Goal: Find specific page/section: Find specific page/section

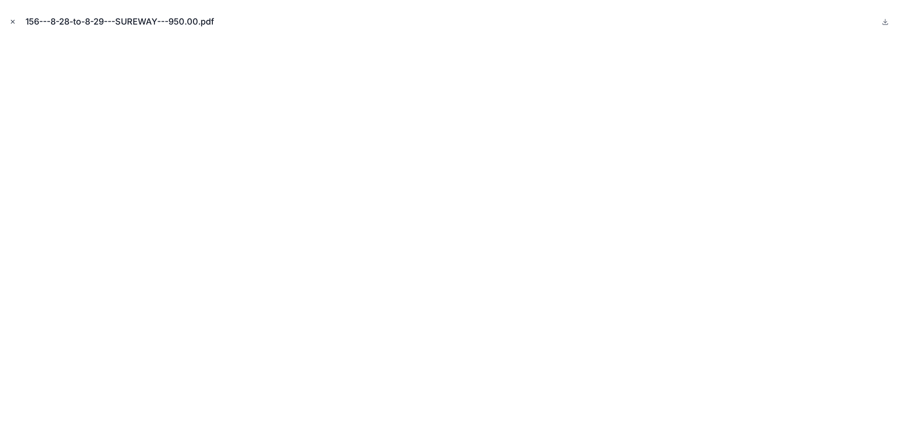
click at [12, 22] on icon "Close modal" at bounding box center [12, 21] width 3 height 3
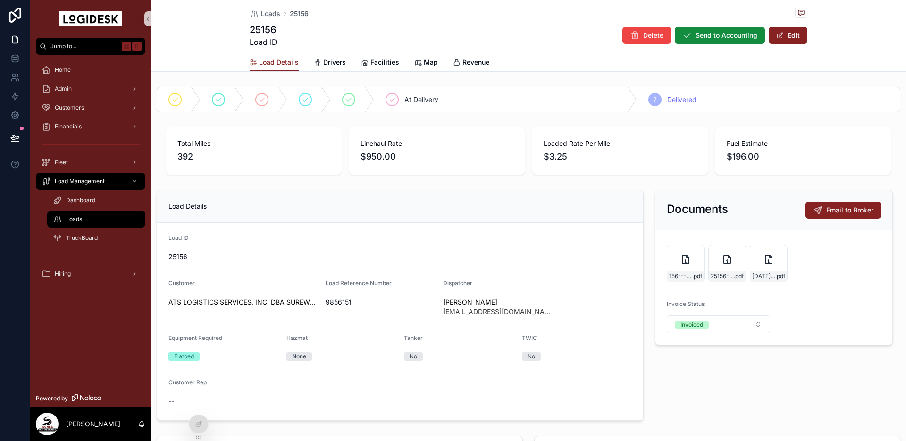
click at [88, 218] on div "Loads" at bounding box center [96, 218] width 87 height 15
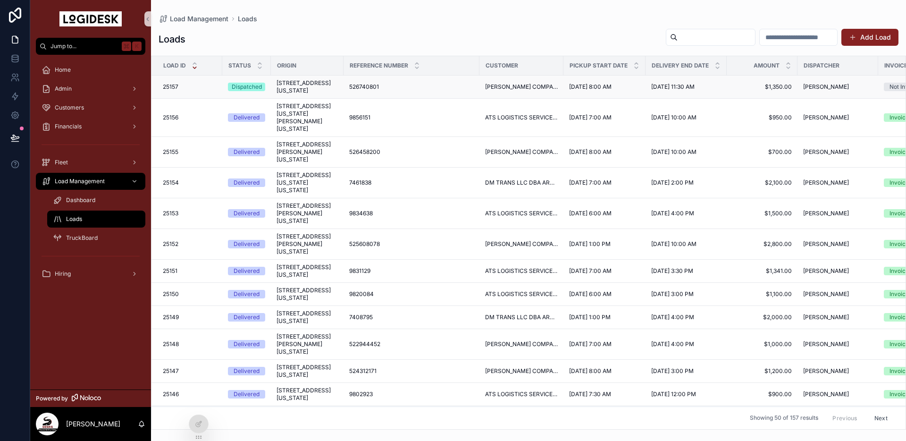
click at [298, 94] on span "200 Funder Road, Mocksville, North Carolina, 27028, United States" at bounding box center [306, 86] width 61 height 15
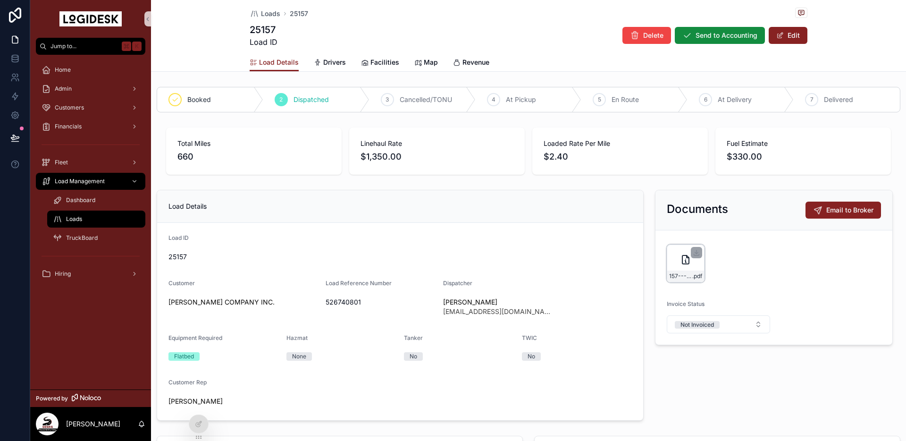
click at [678, 261] on div "157---8-29-to-9-2---CHR---1350.00 .pdf" at bounding box center [686, 263] width 38 height 38
